Goal: Book appointment/travel/reservation

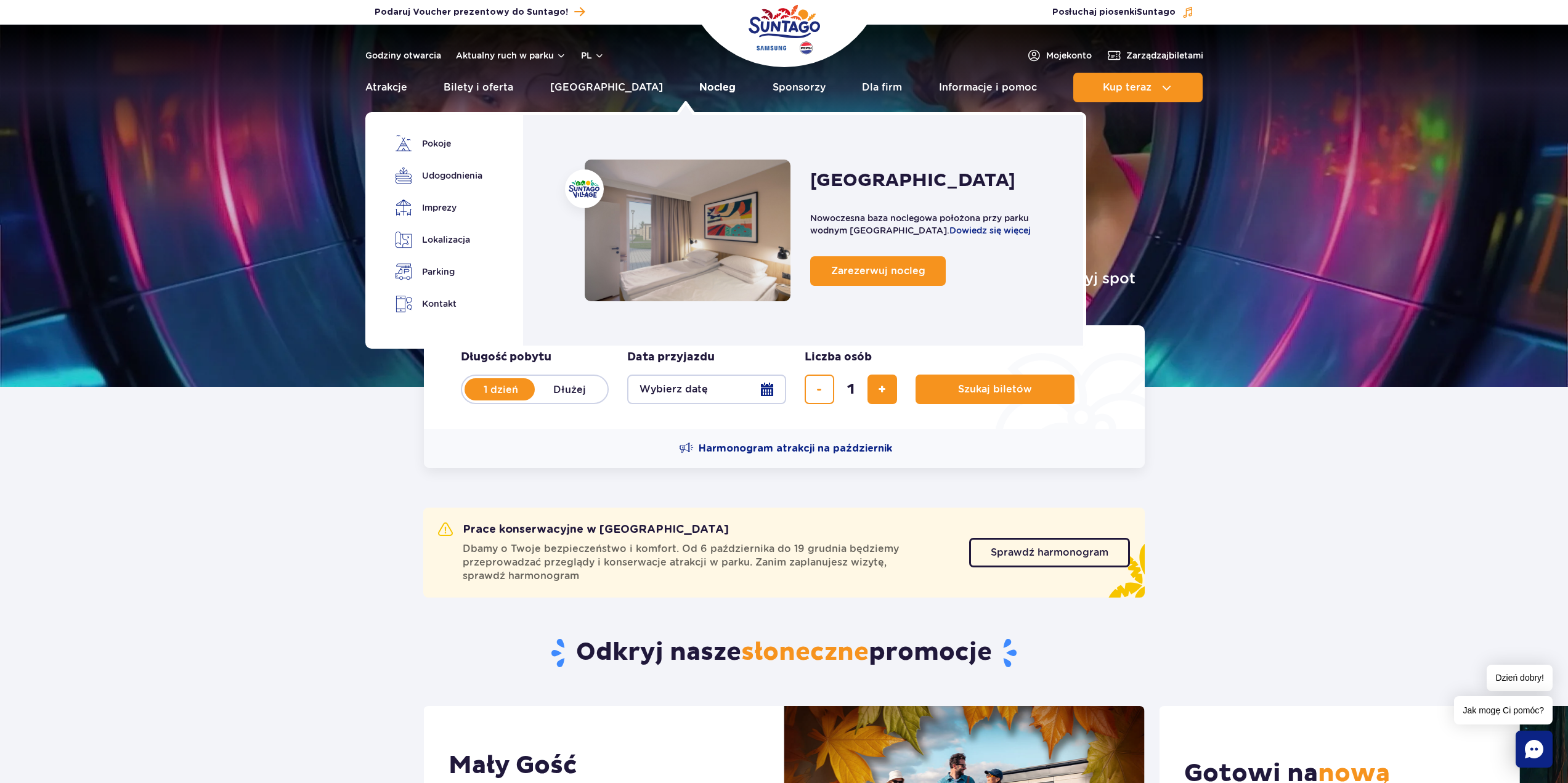
click at [699, 89] on link "Nocleg" at bounding box center [718, 87] width 37 height 30
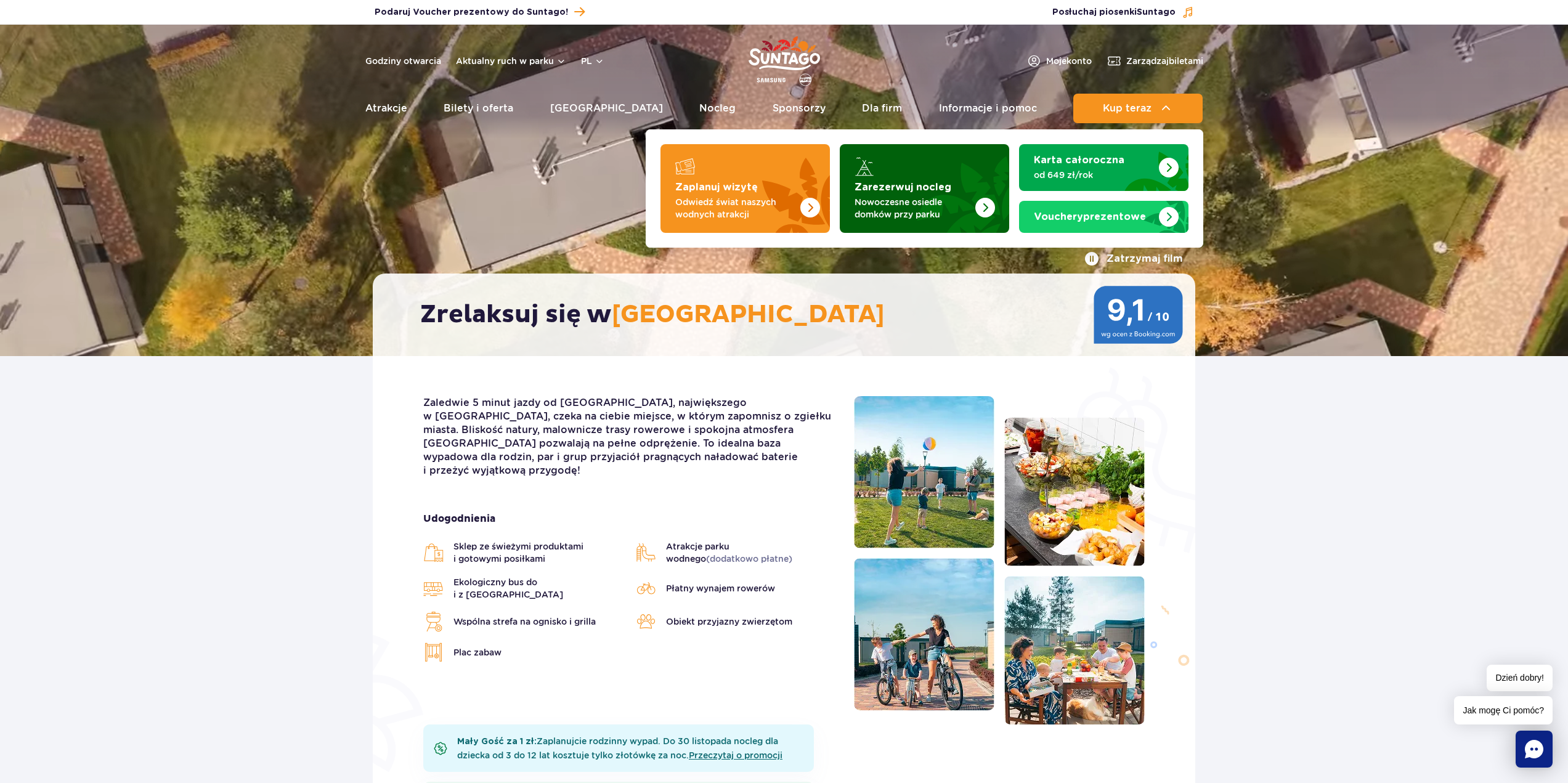
click at [915, 185] on strong "Zarezerwuj nocleg" at bounding box center [903, 188] width 97 height 10
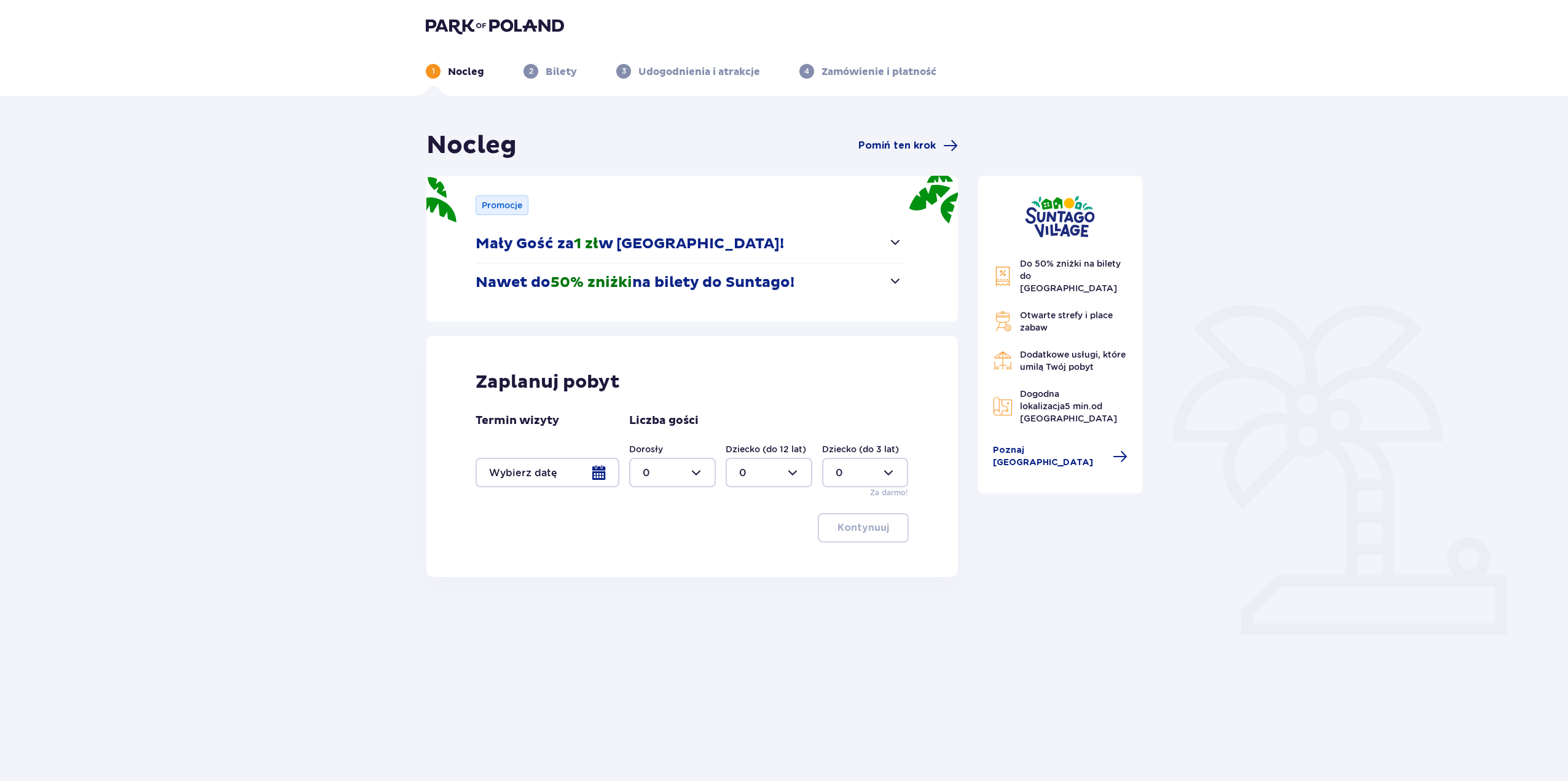
click at [651, 477] on div at bounding box center [672, 472] width 87 height 30
click at [594, 476] on div at bounding box center [547, 472] width 144 height 30
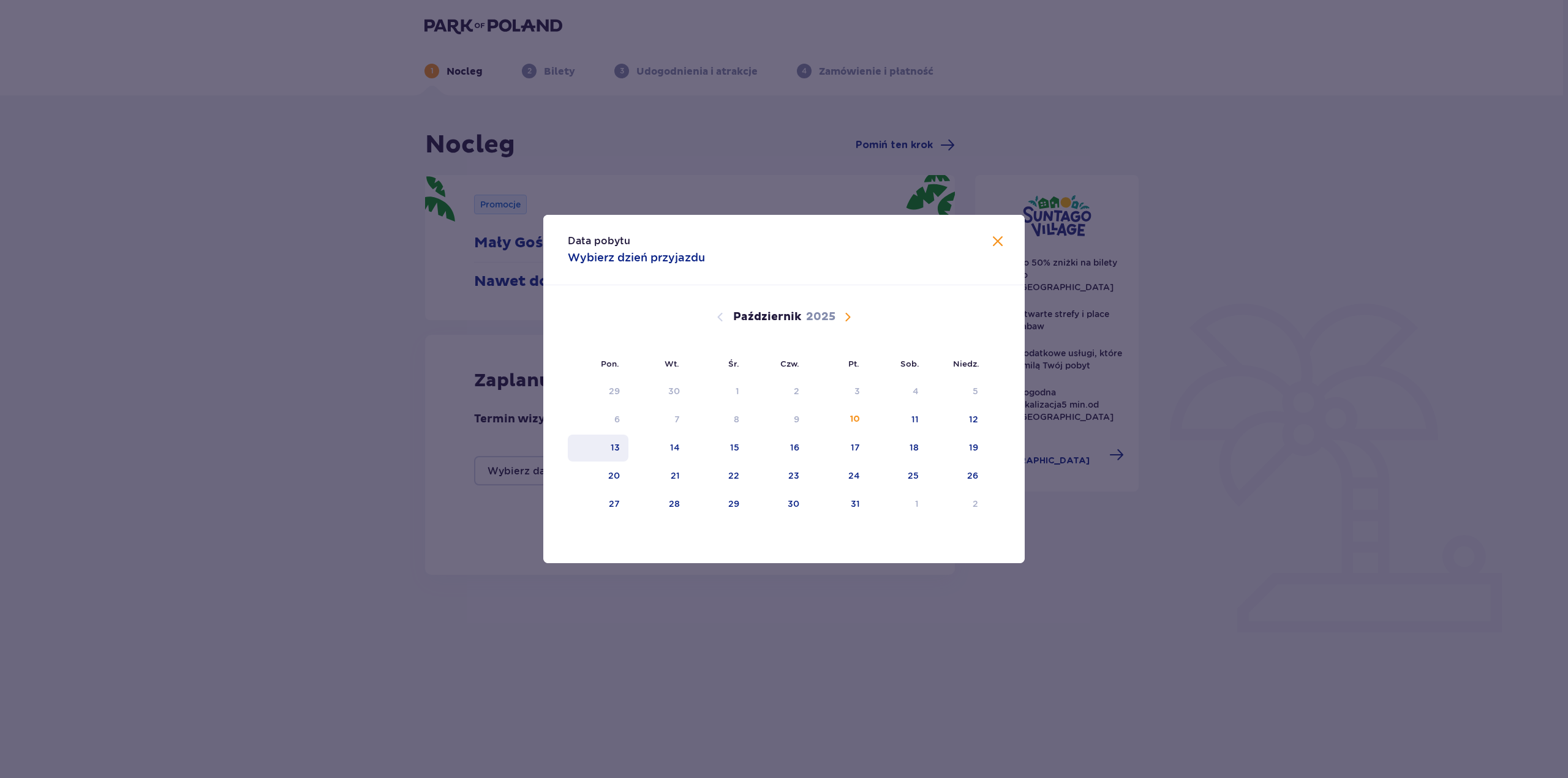
click at [626, 452] on div "13" at bounding box center [598, 448] width 61 height 27
drag, startPoint x: 655, startPoint y: 450, endPoint x: 667, endPoint y: 454, distance: 12.6
click at [656, 450] on div "14" at bounding box center [658, 448] width 61 height 27
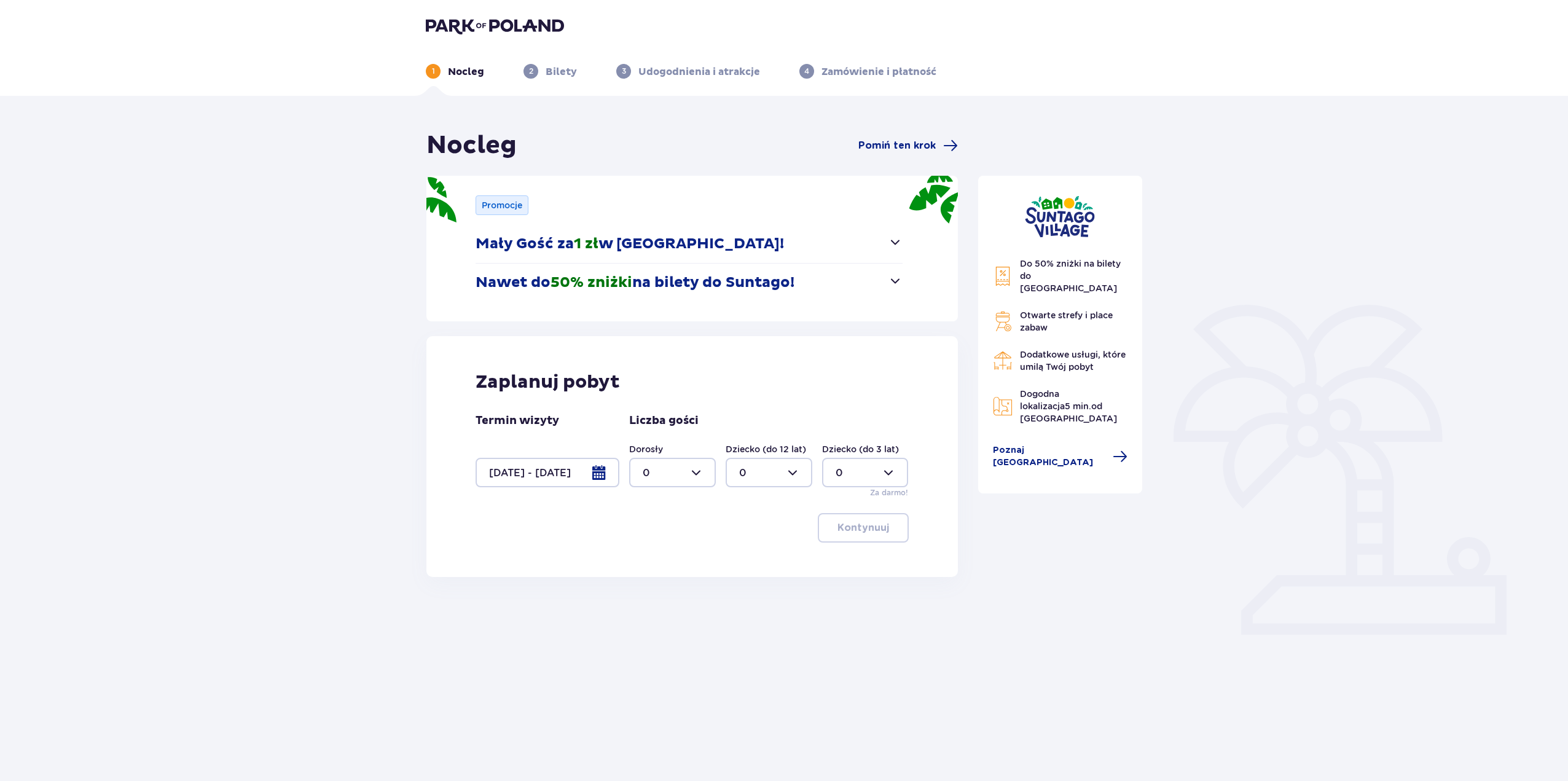
click at [581, 472] on div at bounding box center [547, 472] width 144 height 30
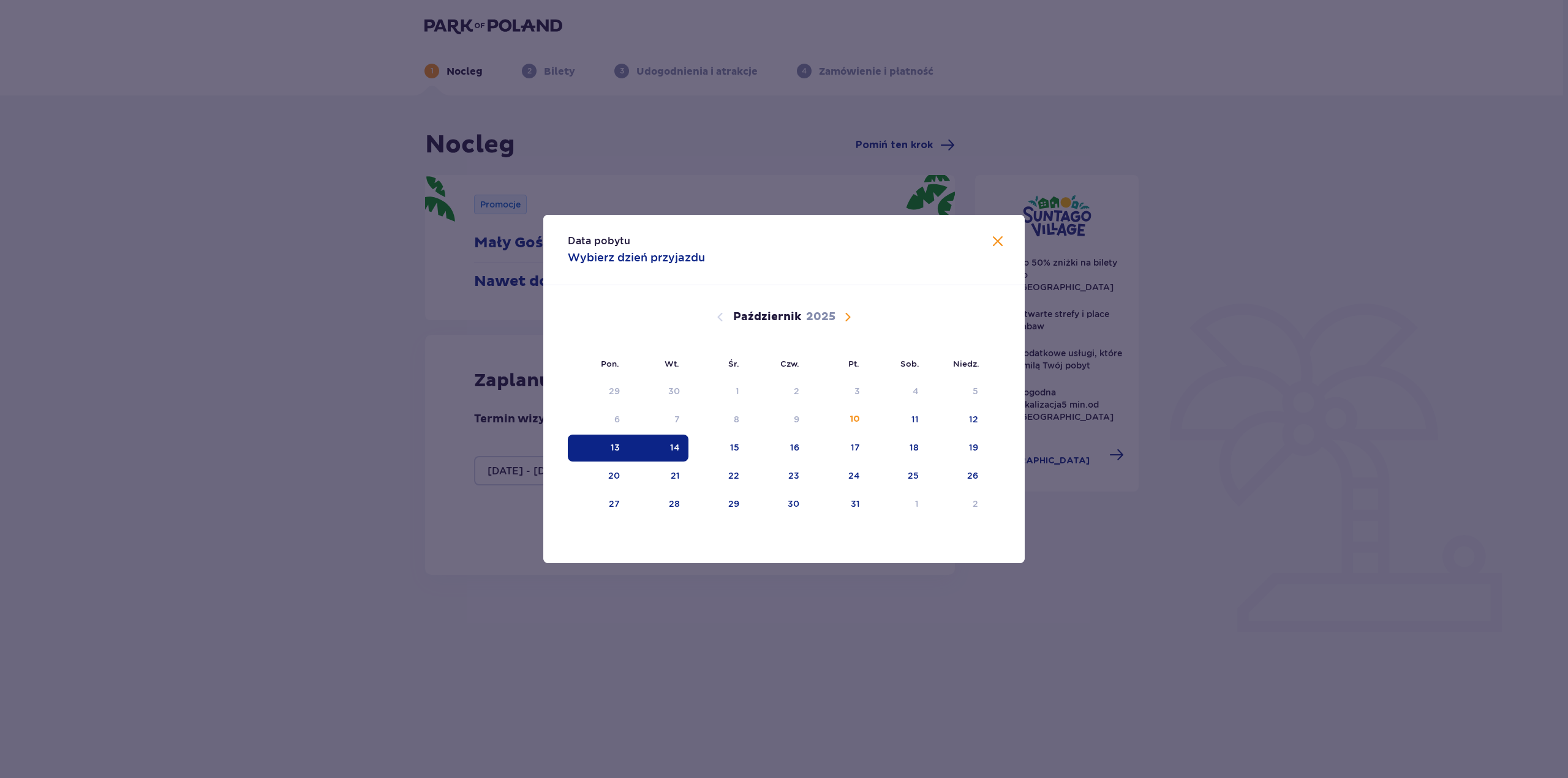
click at [654, 451] on div "14" at bounding box center [658, 448] width 61 height 27
click at [719, 450] on div "15" at bounding box center [718, 448] width 60 height 27
type input "14.10.25 - 15.10.25"
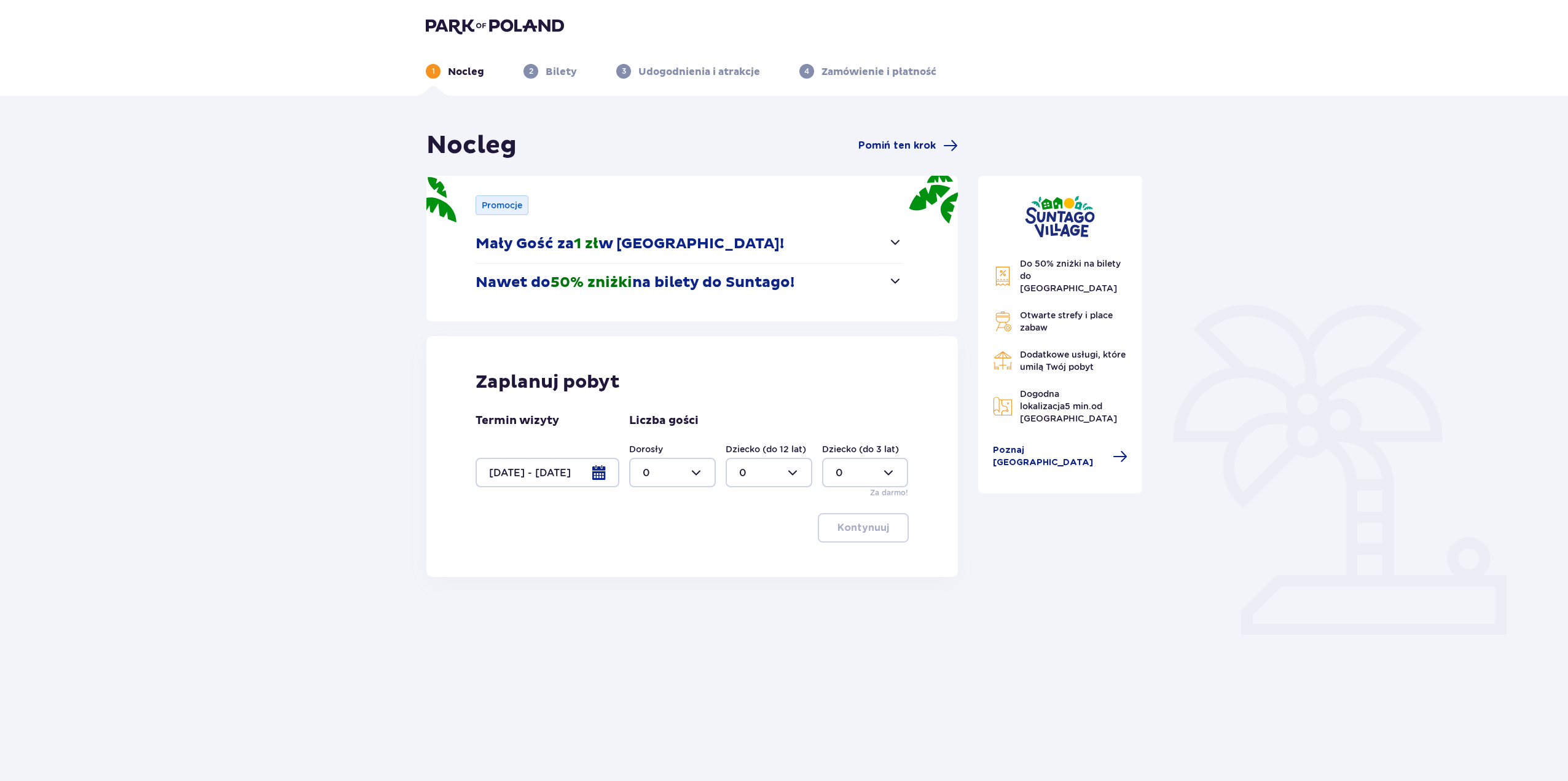
click at [689, 481] on div at bounding box center [672, 472] width 87 height 30
click at [658, 510] on div "10" at bounding box center [672, 508] width 60 height 13
type input "10"
click at [837, 523] on p "Kontynuuj" at bounding box center [863, 528] width 52 height 13
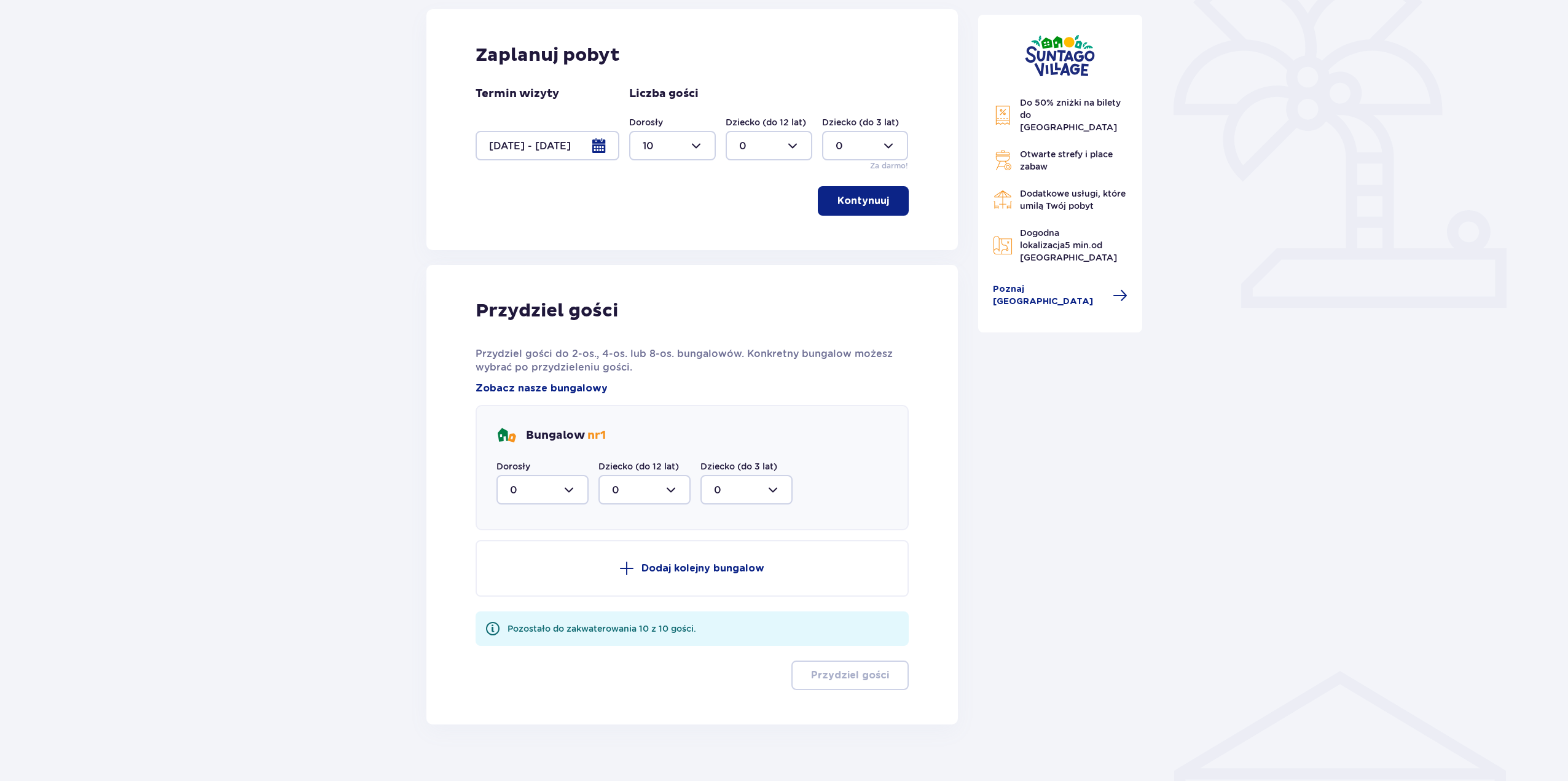
scroll to position [345, 0]
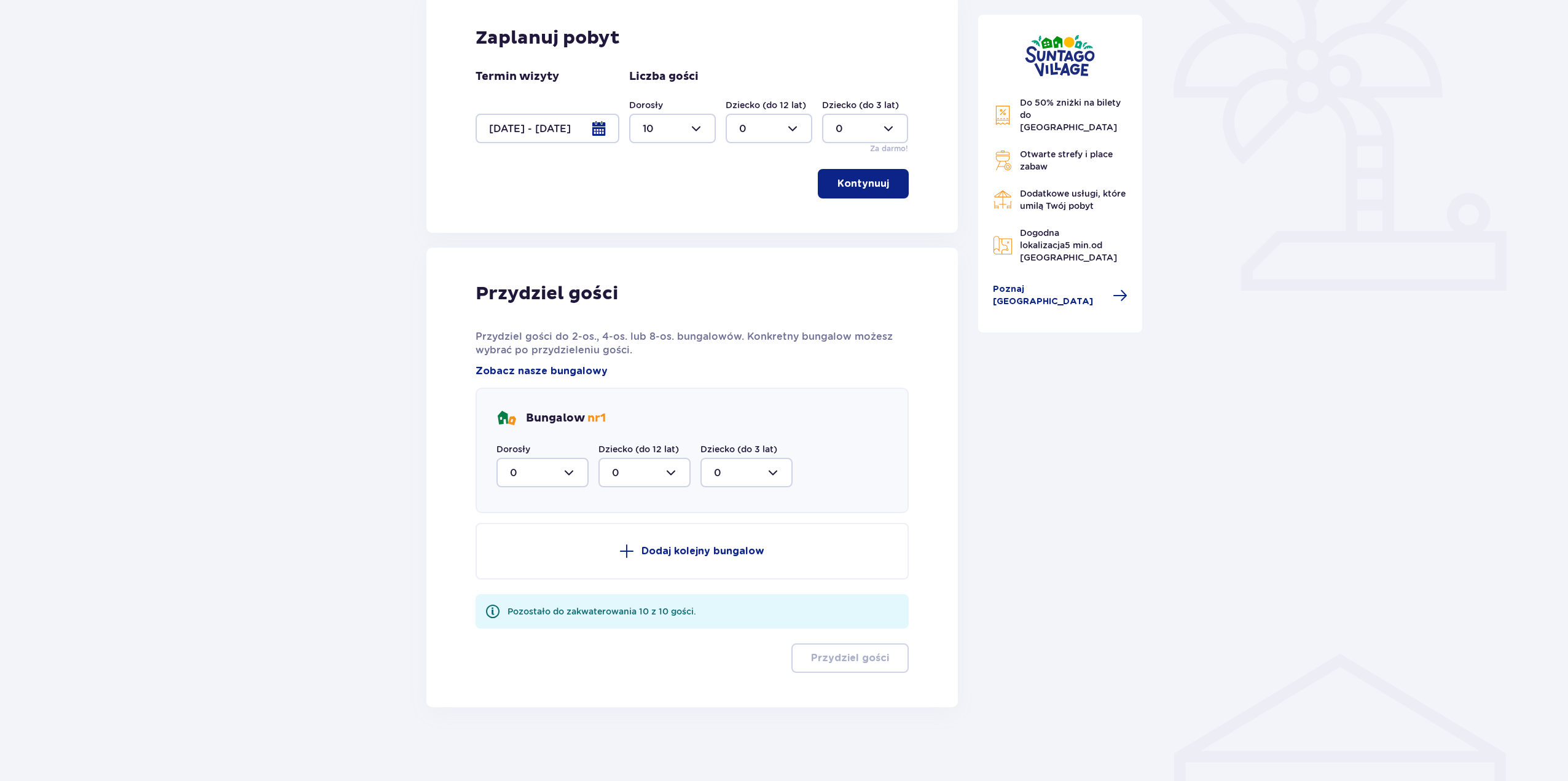
click at [572, 460] on div at bounding box center [543, 472] width 92 height 30
click at [529, 596] on div "8" at bounding box center [542, 592] width 65 height 13
type input "8"
click at [644, 547] on p "Dodaj kolejny bungalow" at bounding box center [702, 551] width 123 height 13
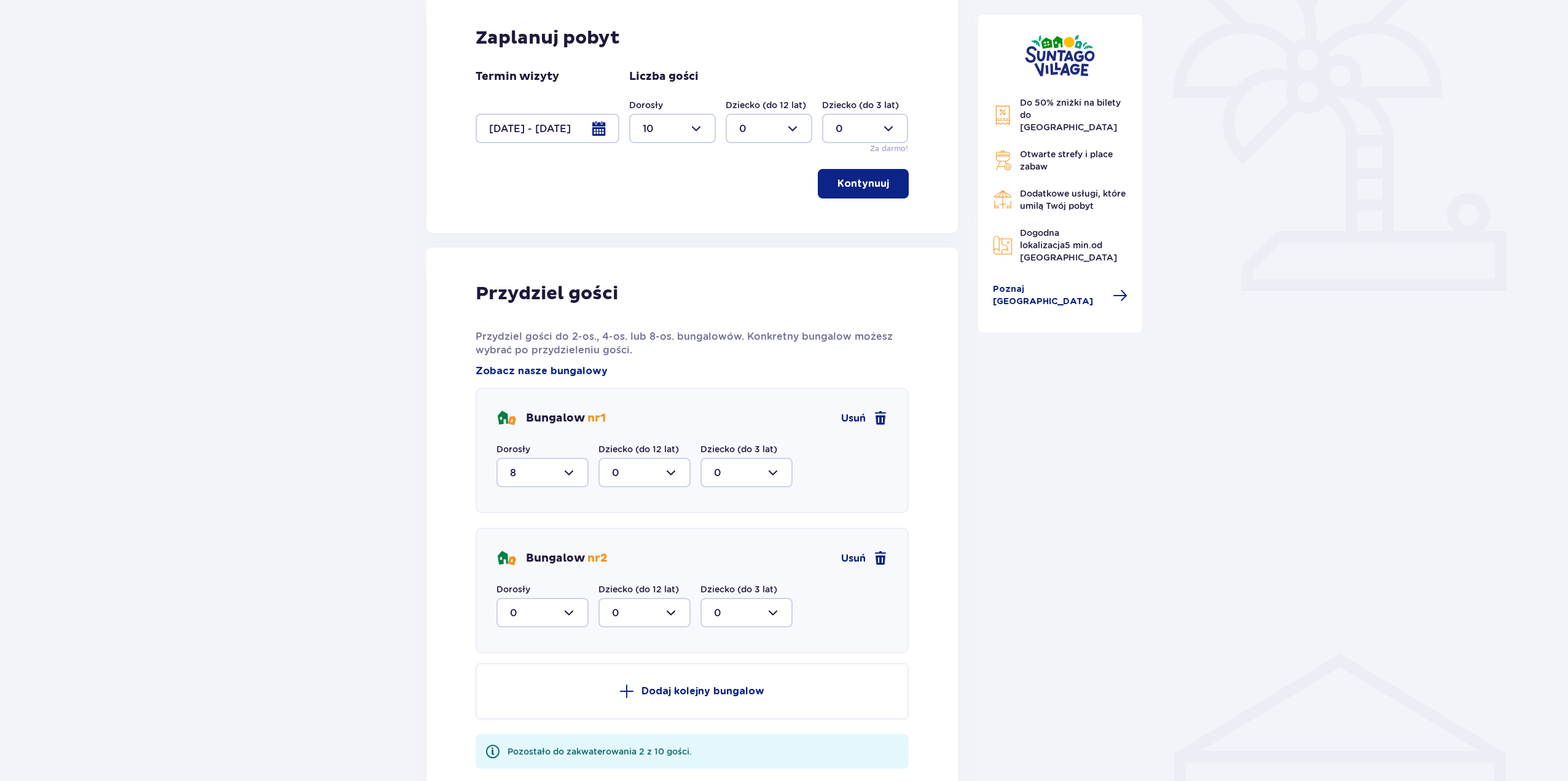
click at [553, 607] on div at bounding box center [543, 613] width 92 height 30
drag, startPoint x: 541, startPoint y: 630, endPoint x: 526, endPoint y: 654, distance: 28.3
click at [539, 634] on span "0 1 2" at bounding box center [543, 676] width 92 height 92
click at [515, 708] on p "2" at bounding box center [513, 702] width 6 height 13
type input "2"
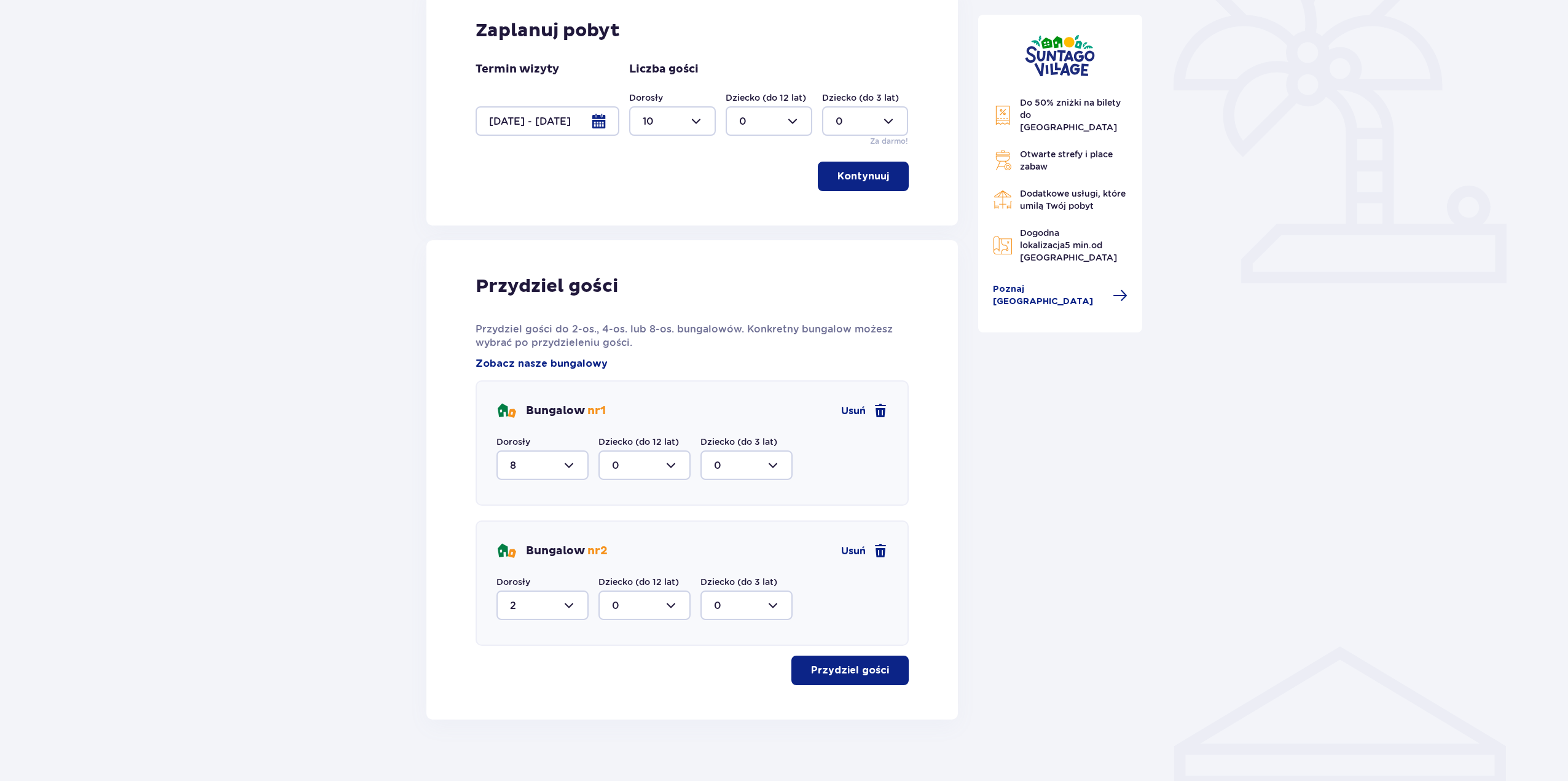
scroll to position [364, 0]
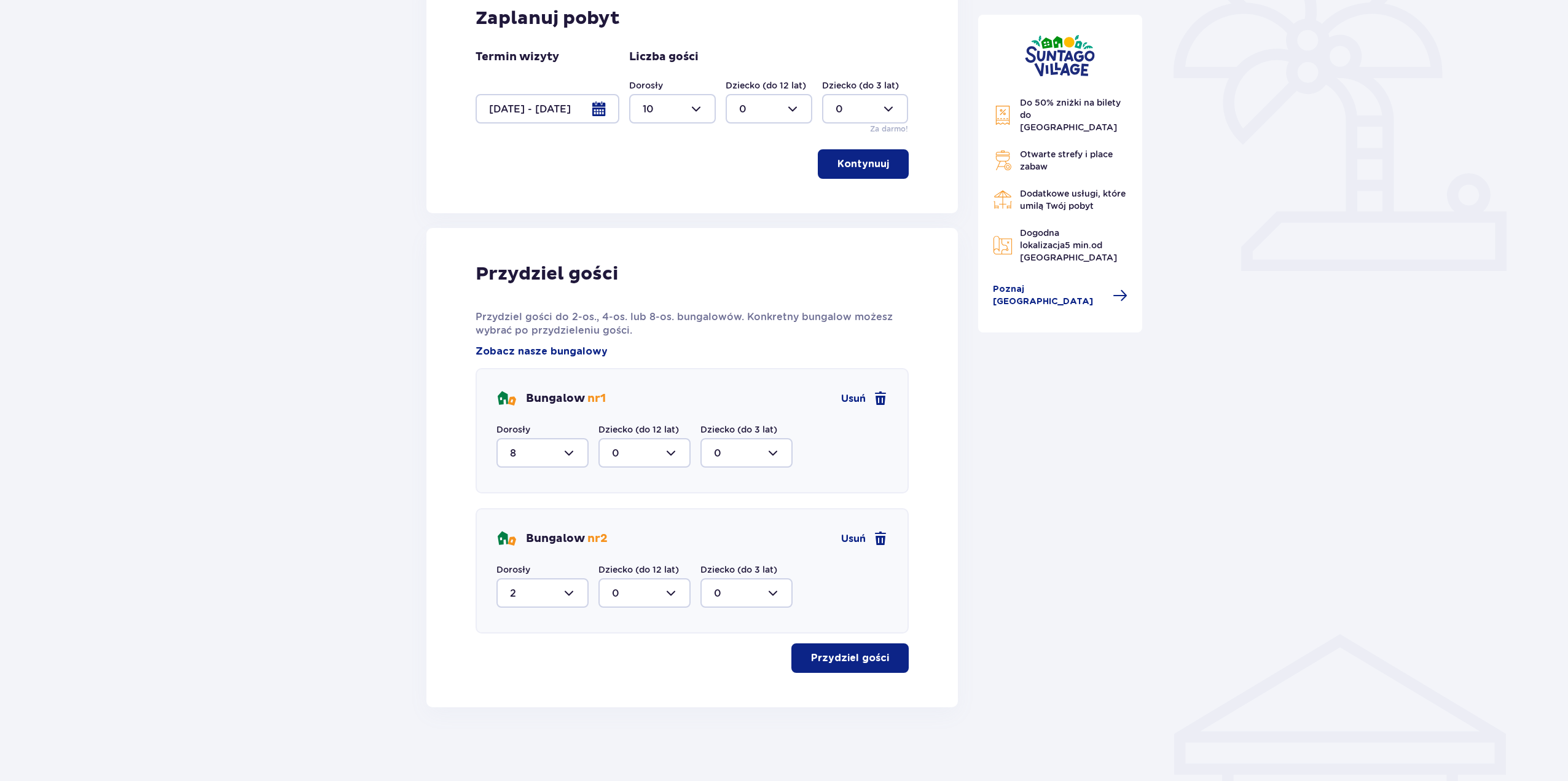
click at [838, 642] on div "Przydziel gości Przydziel gości do 2-os., 4-os. lub 8-os. bungalowów. Konkretny…" at bounding box center [692, 468] width 433 height 411
click at [838, 654] on p "Przydziel gości" at bounding box center [850, 658] width 78 height 13
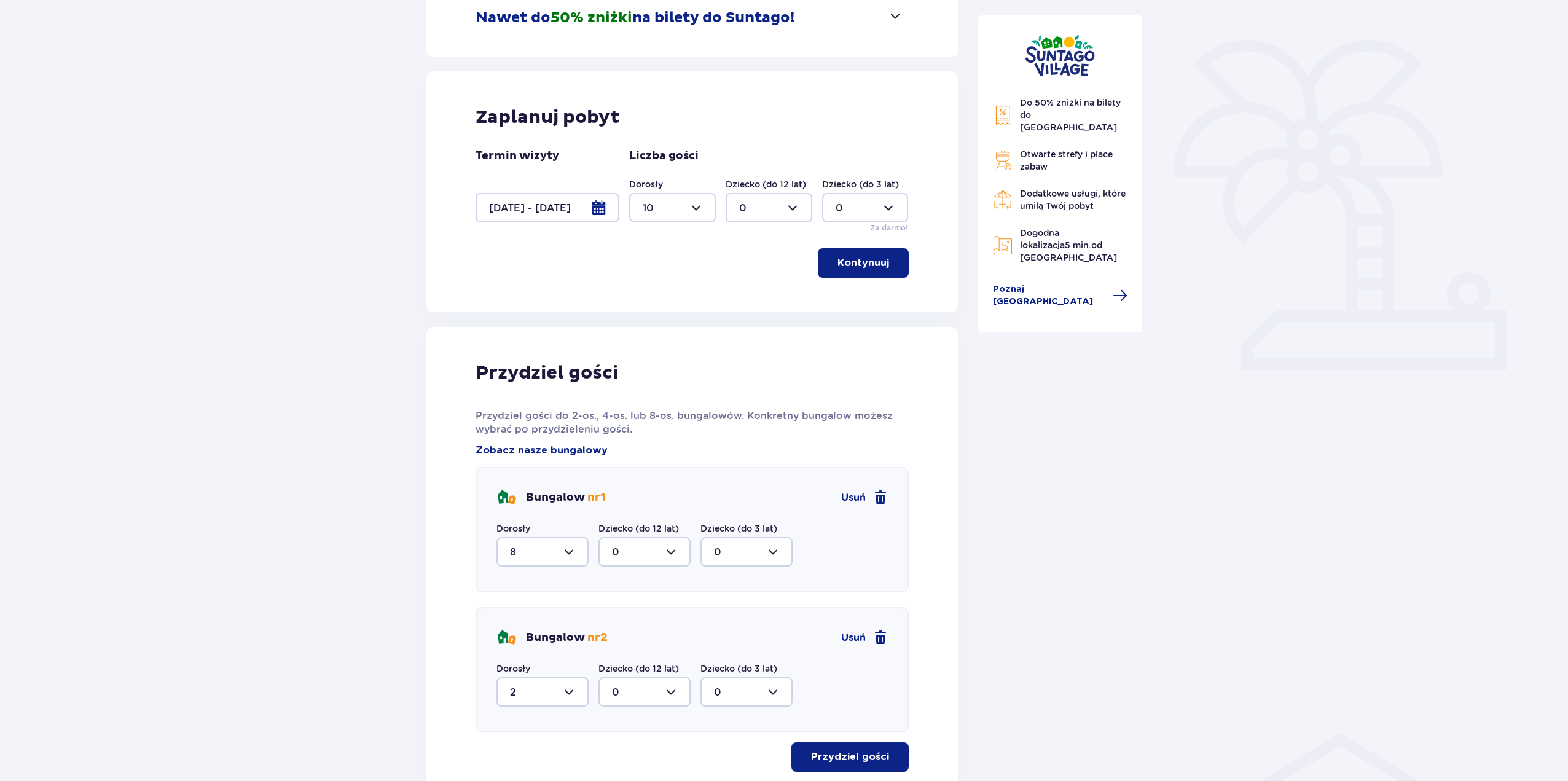
scroll to position [212, 0]
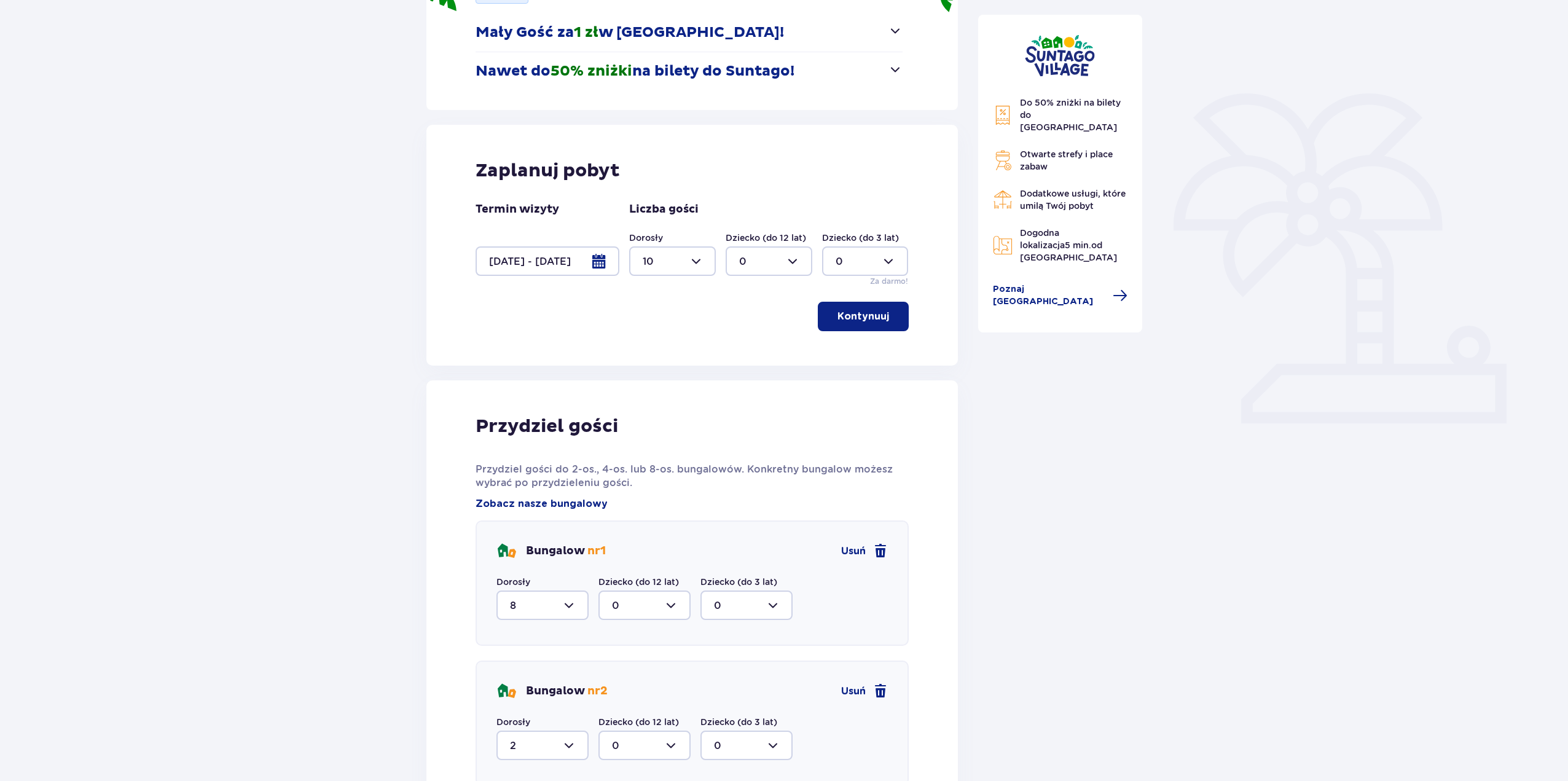
click at [679, 263] on div at bounding box center [672, 261] width 87 height 30
click at [669, 385] on div "18" at bounding box center [672, 380] width 60 height 13
type input "18"
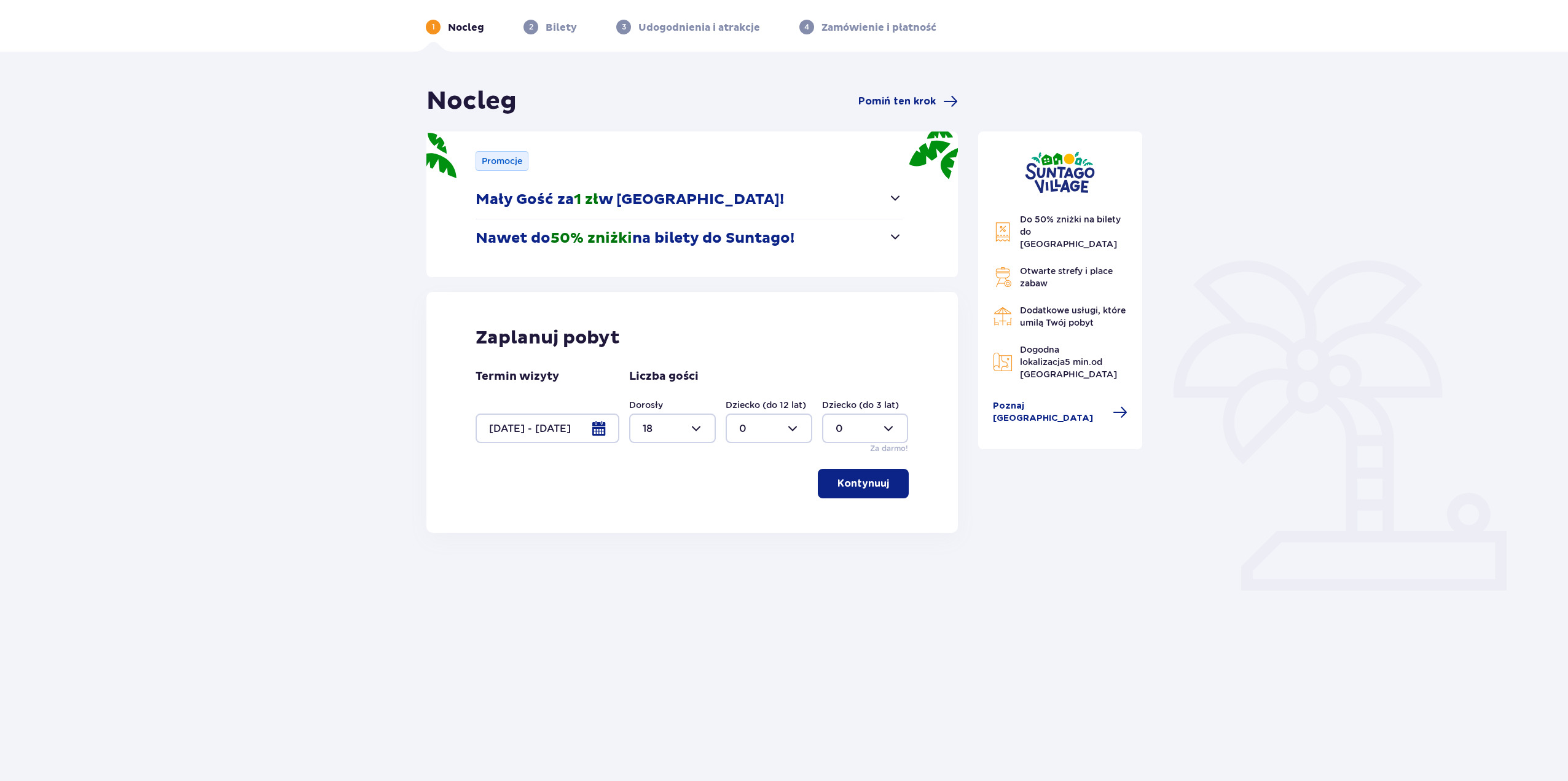
click at [822, 474] on button "Kontynuuj" at bounding box center [863, 484] width 91 height 30
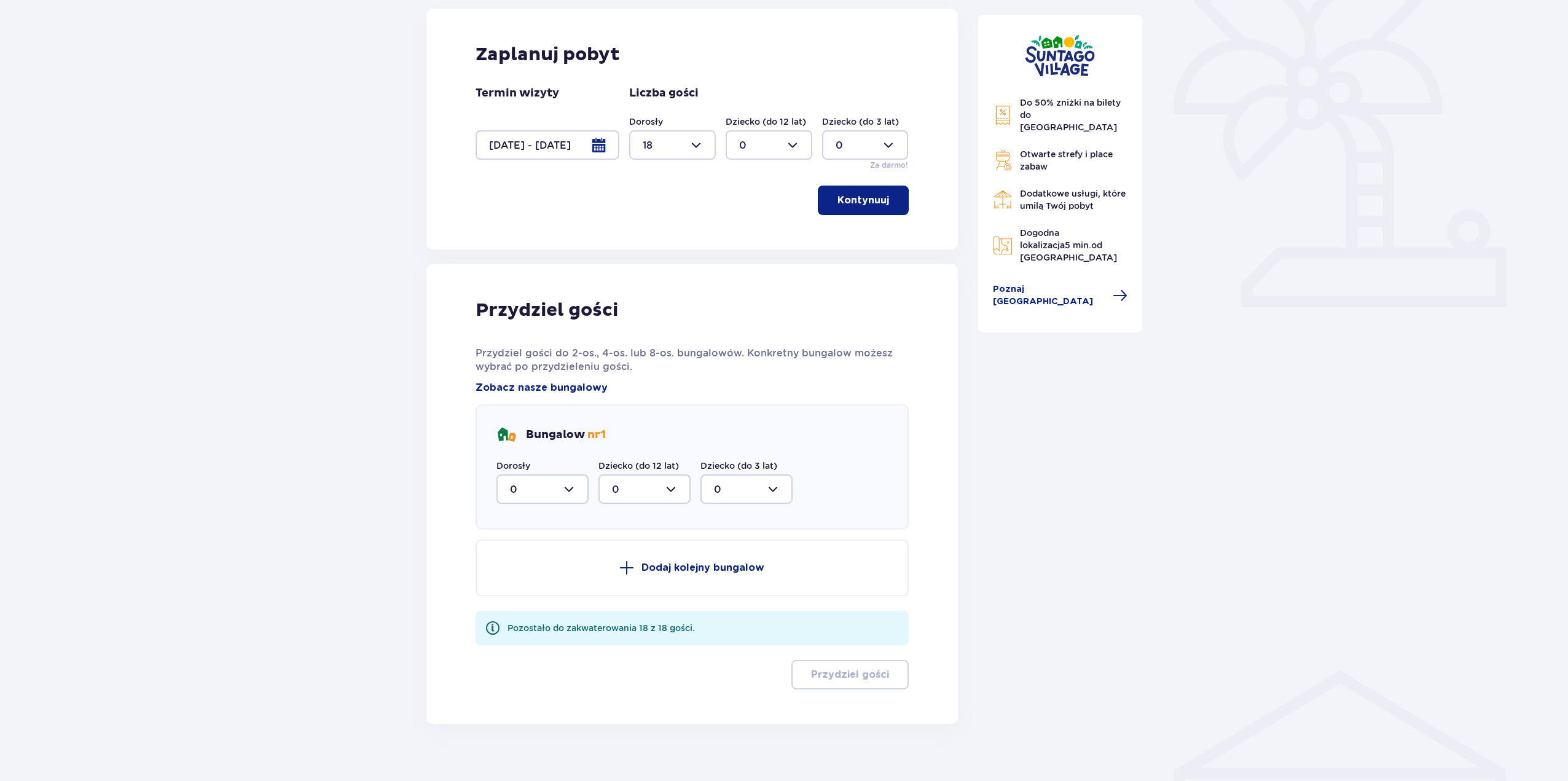
scroll to position [345, 0]
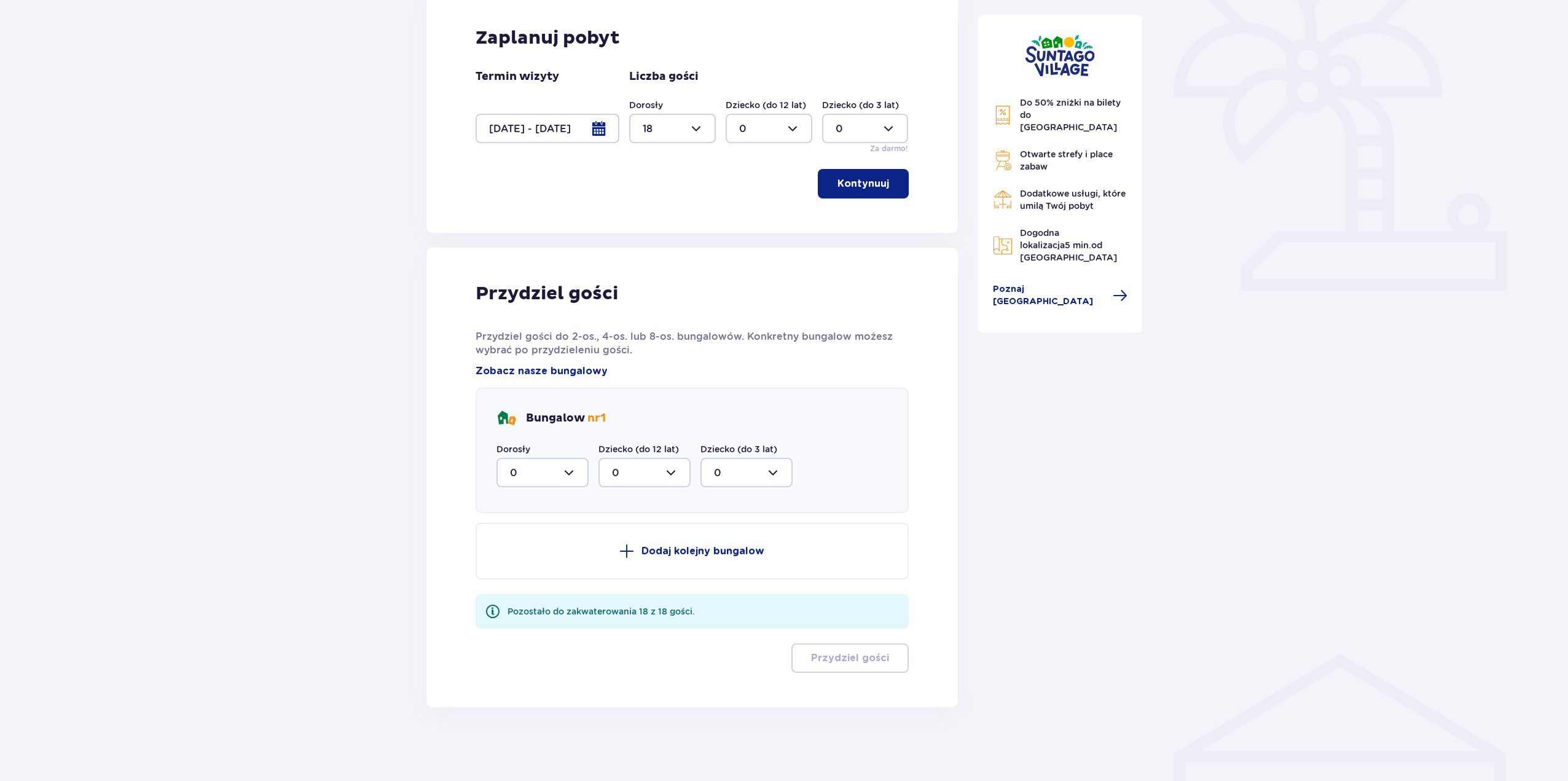
click at [580, 469] on div at bounding box center [543, 472] width 92 height 30
click at [547, 596] on div "8" at bounding box center [542, 592] width 65 height 13
type input "8"
click at [615, 542] on button "Dodaj kolejny bungalow" at bounding box center [692, 552] width 433 height 57
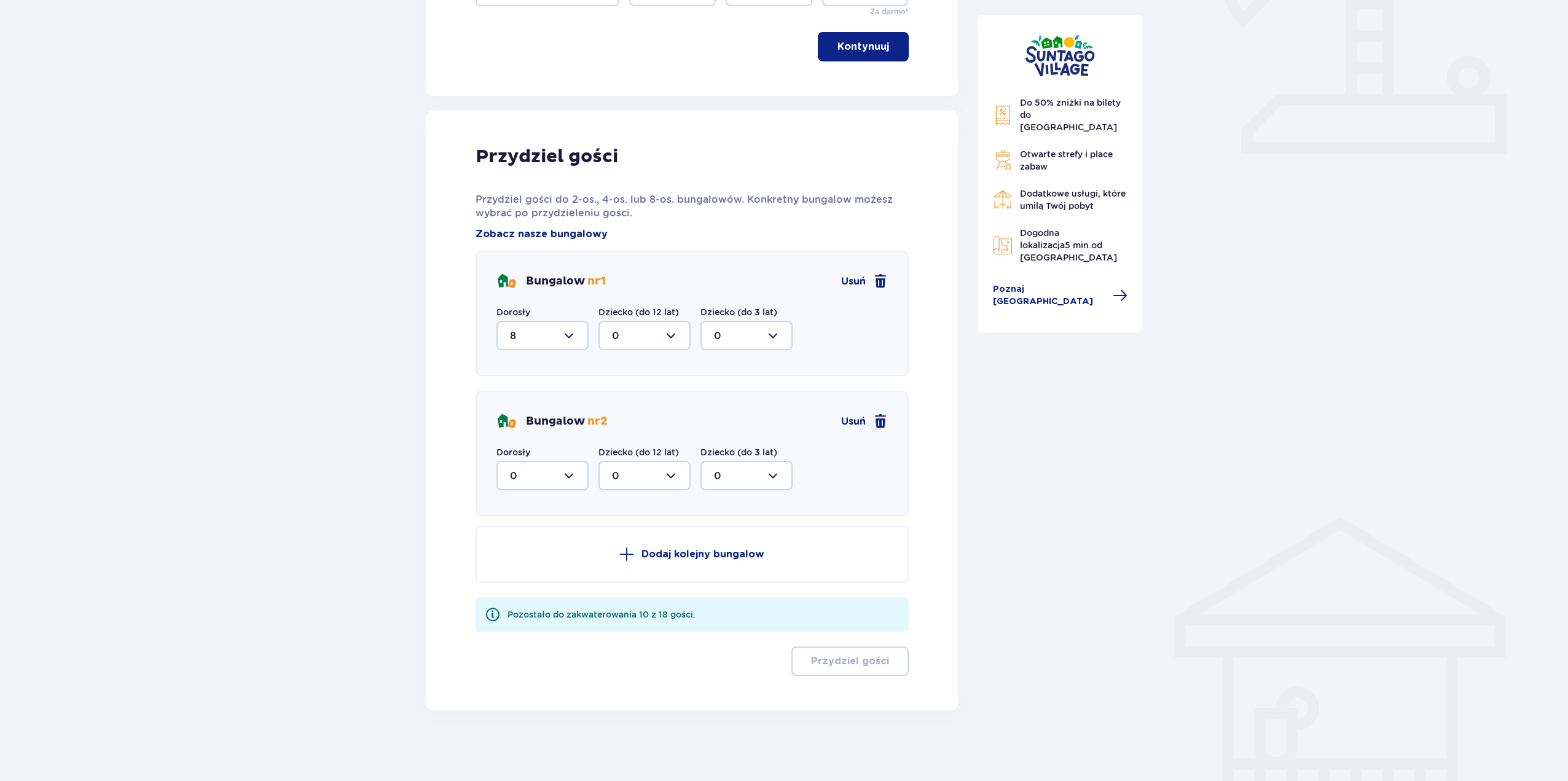
scroll to position [484, 0]
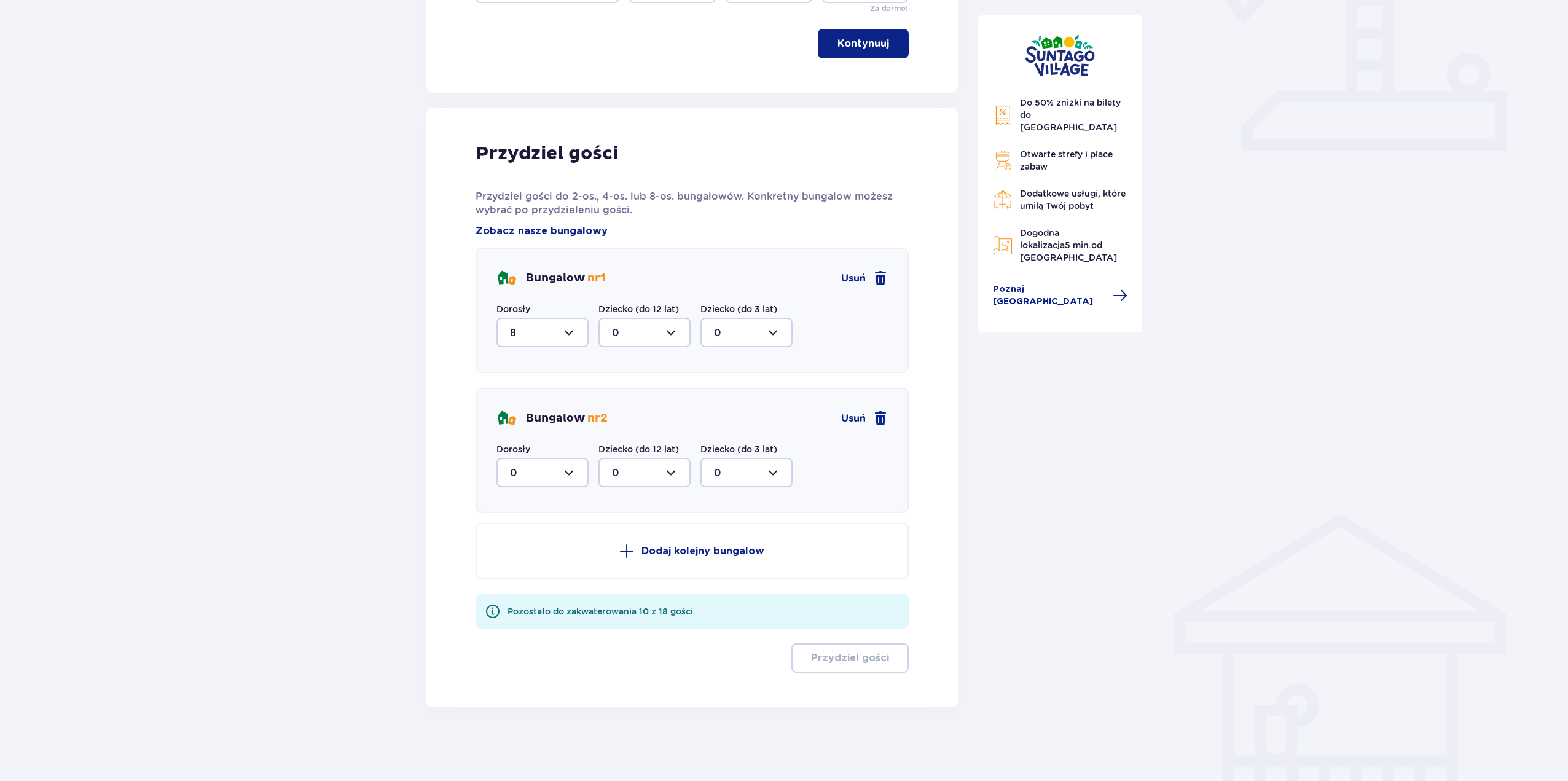
click at [550, 481] on div at bounding box center [543, 472] width 92 height 30
click at [523, 534] on div "6" at bounding box center [542, 540] width 65 height 13
type input "6"
click at [611, 533] on button "Dodaj kolejny bungalow" at bounding box center [692, 552] width 433 height 57
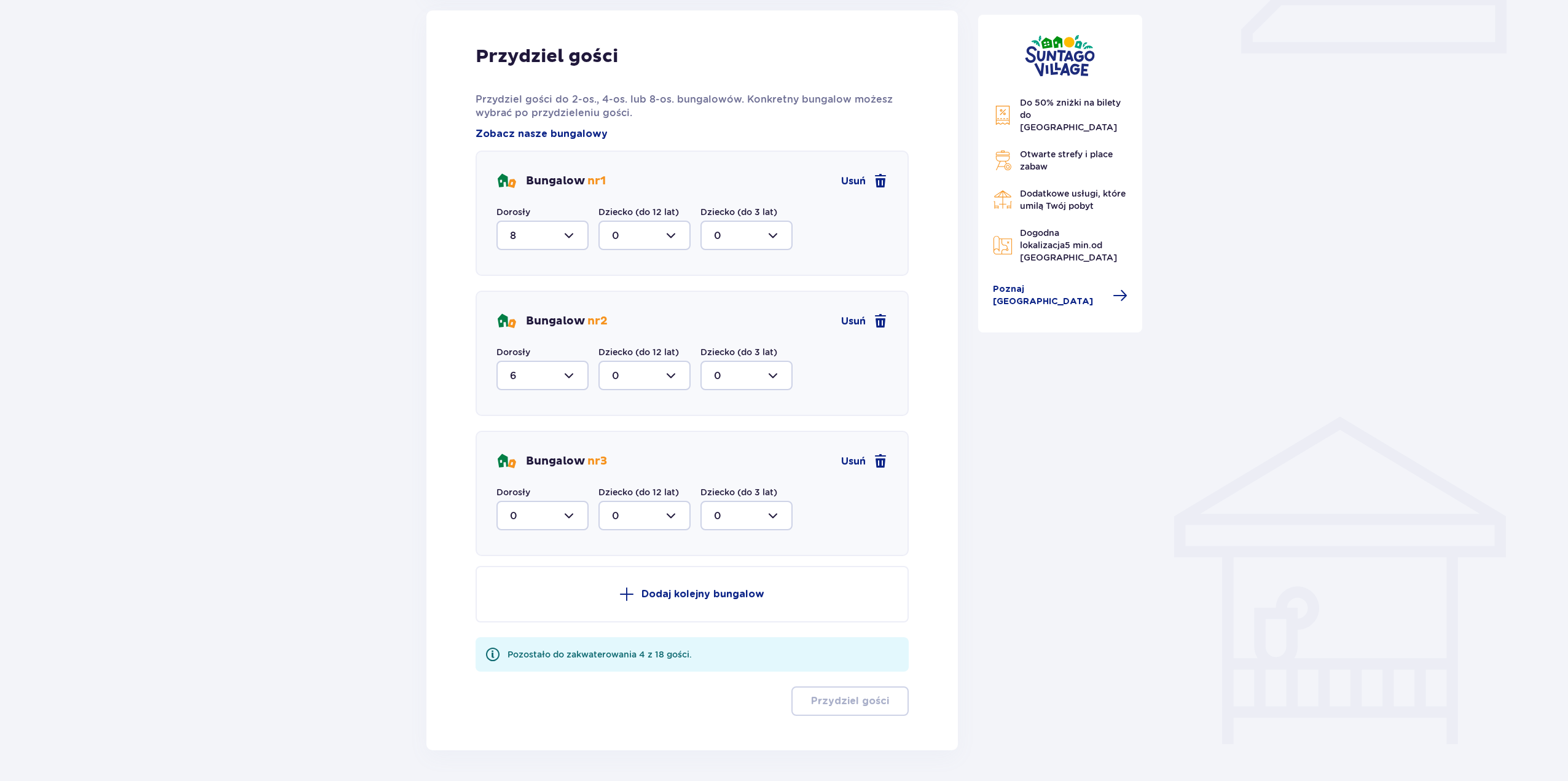
scroll to position [607, 0]
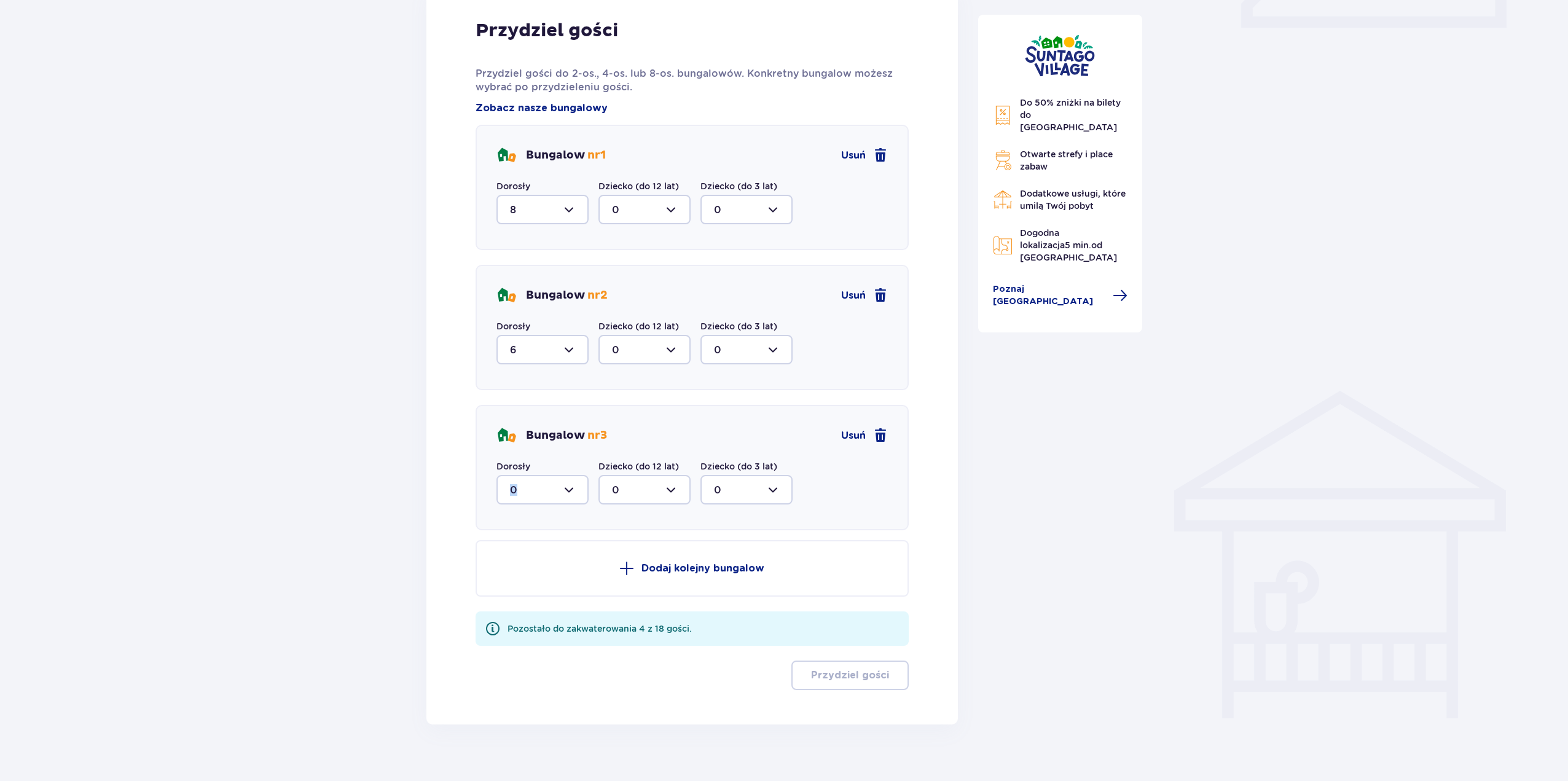
click at [542, 501] on div "Bungalow nr 3 Usuń Dorosły 0 Dziecko (do 12 lat) 0 Dziecko (do 3 lat) 0" at bounding box center [692, 467] width 433 height 125
click at [543, 493] on div at bounding box center [543, 489] width 92 height 30
click at [522, 602] on span "4" at bounding box center [543, 610] width 89 height 26
type input "4"
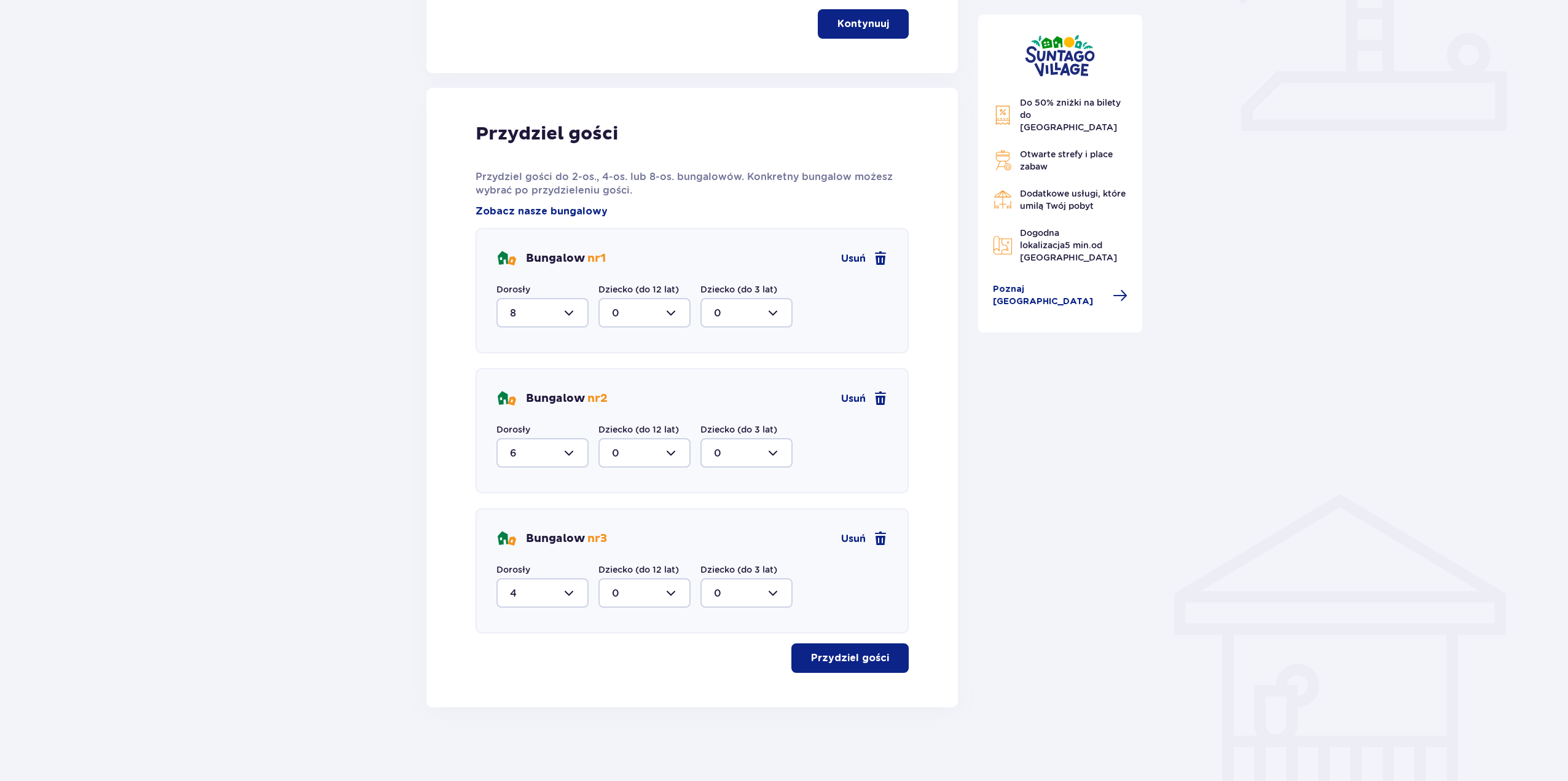
click at [837, 644] on button "Przydziel gości" at bounding box center [850, 658] width 117 height 30
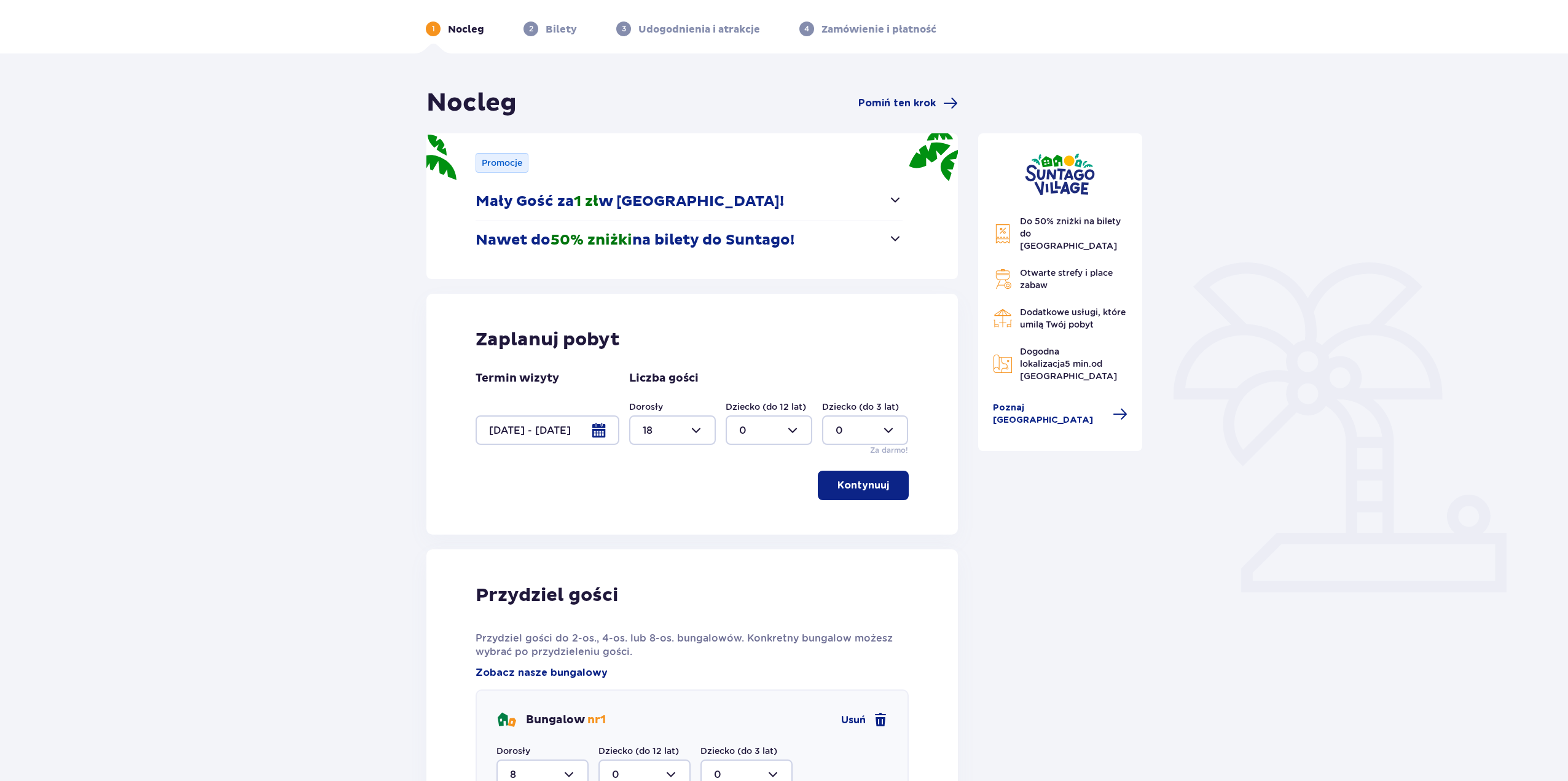
scroll to position [0, 0]
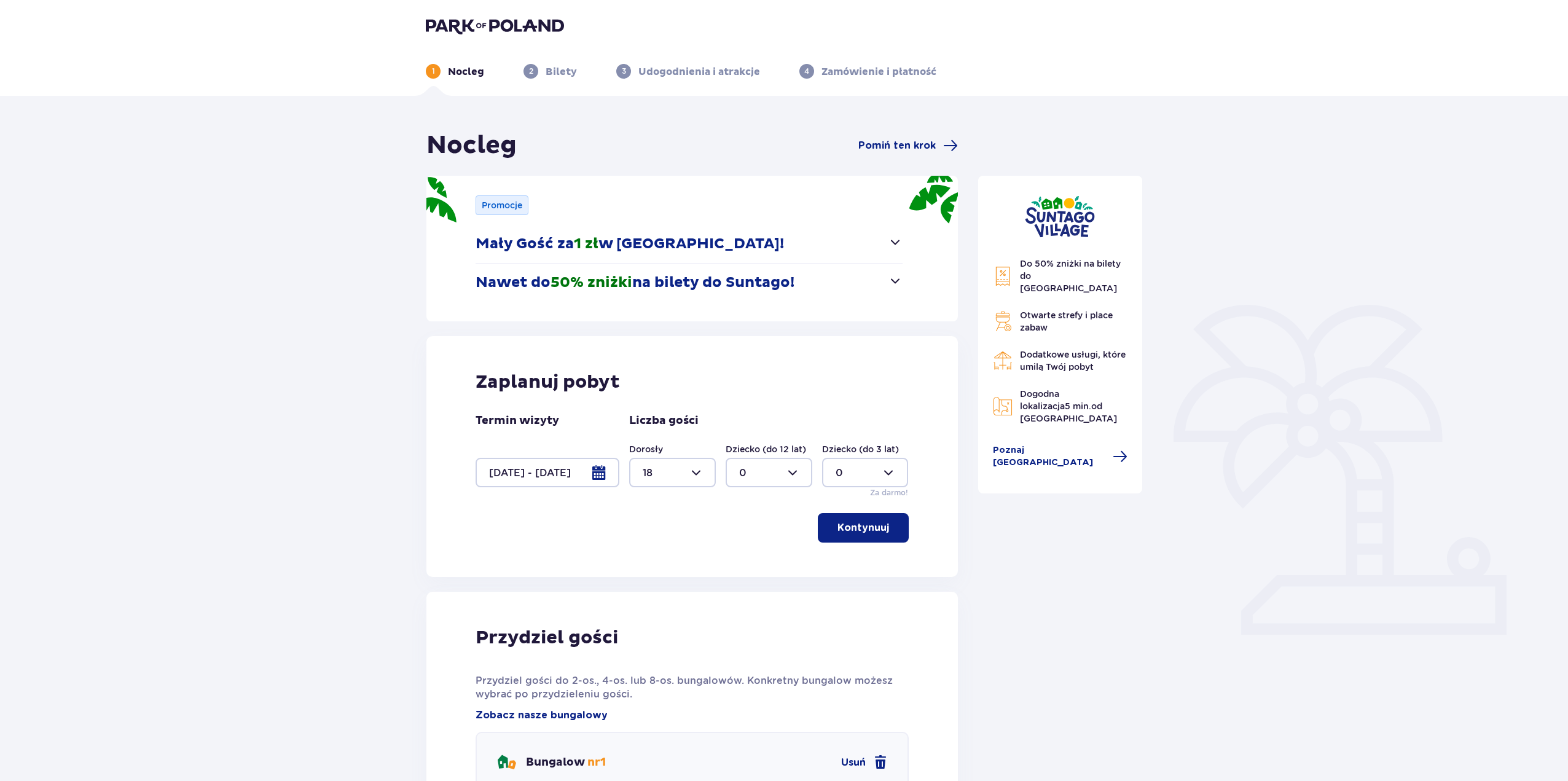
click at [898, 277] on span "button" at bounding box center [894, 280] width 14 height 14
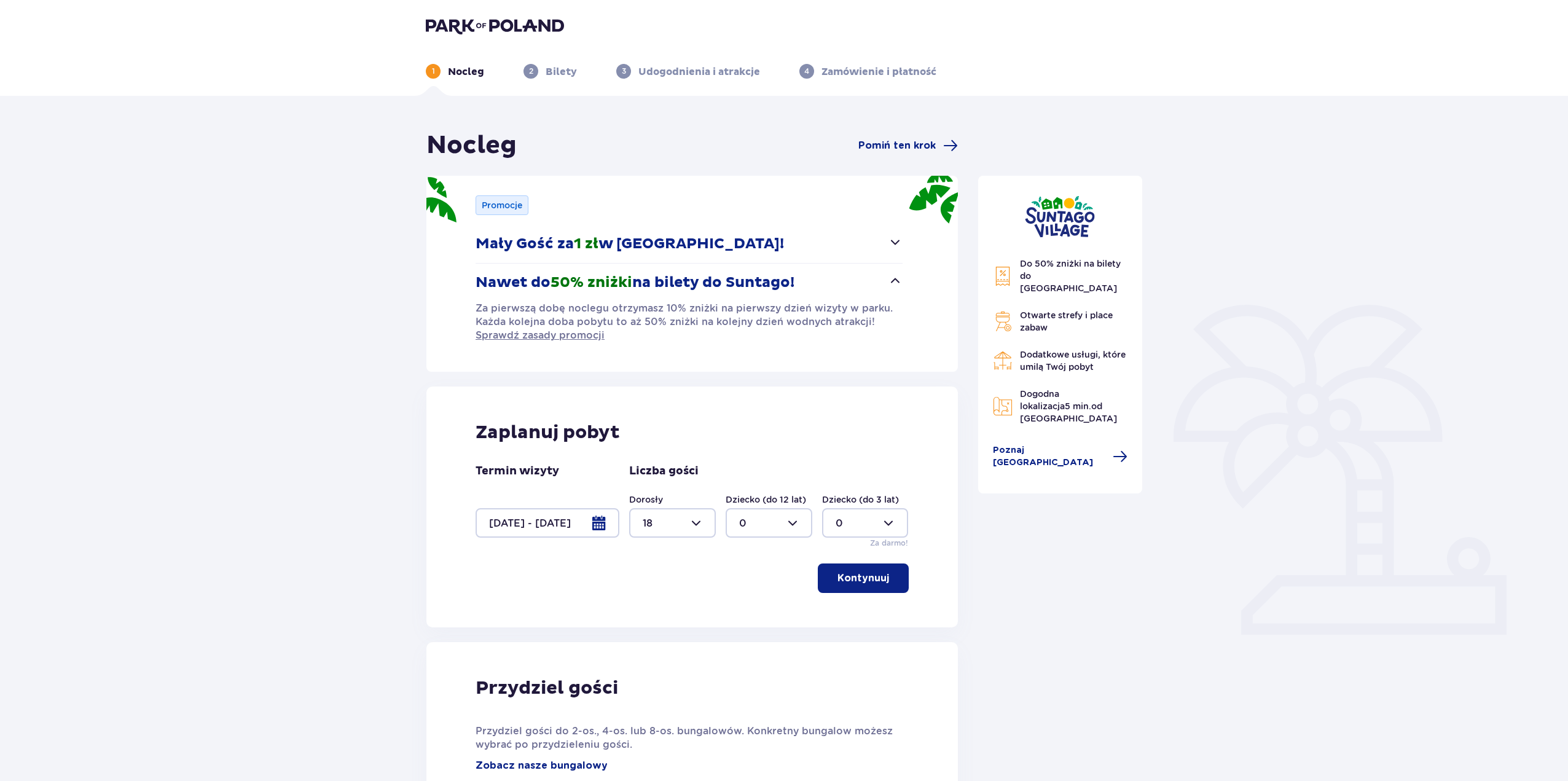
click at [889, 244] on span "button" at bounding box center [894, 242] width 14 height 14
